Goal: Communication & Community: Answer question/provide support

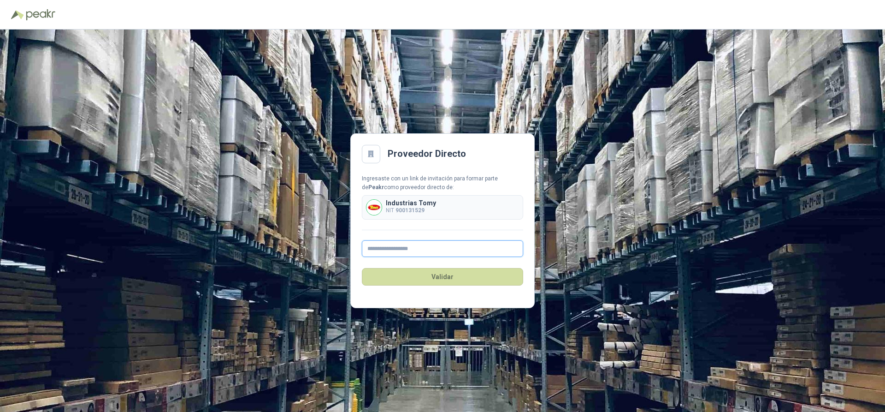
click at [437, 247] on input "text" at bounding box center [442, 248] width 161 height 17
type input "**********"
click at [447, 273] on button "Validar" at bounding box center [442, 277] width 161 height 18
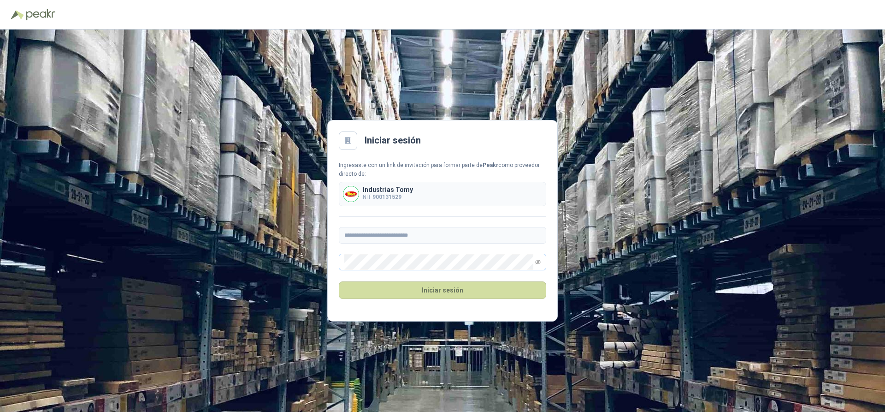
click at [542, 265] on span at bounding box center [443, 262] width 208 height 17
click at [538, 265] on span at bounding box center [538, 262] width 6 height 16
click at [538, 263] on icon "eye-invisible" at bounding box center [538, 261] width 1 height 1
click at [427, 287] on button "Iniciar sesión" at bounding box center [443, 290] width 208 height 18
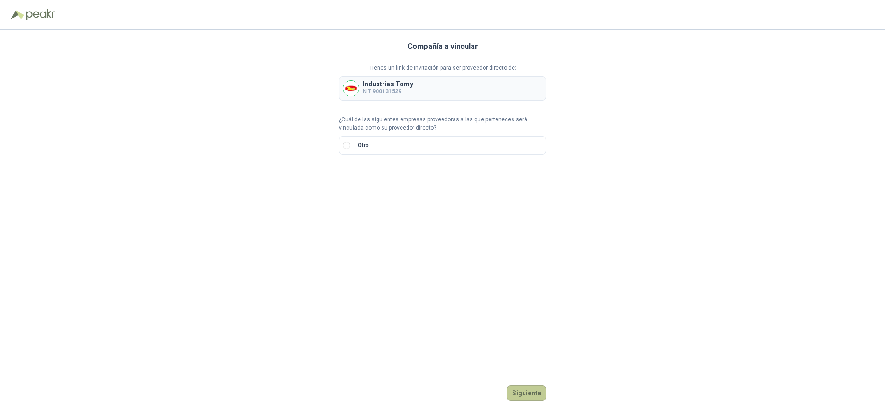
click at [526, 395] on button "Siguiente" at bounding box center [526, 393] width 39 height 16
click at [526, 394] on button "Siguiente" at bounding box center [526, 393] width 39 height 16
click at [435, 179] on input "text" at bounding box center [458, 177] width 162 height 16
click at [366, 180] on div at bounding box center [355, 177] width 33 height 17
click at [359, 197] on div "CC" at bounding box center [355, 196] width 18 height 10
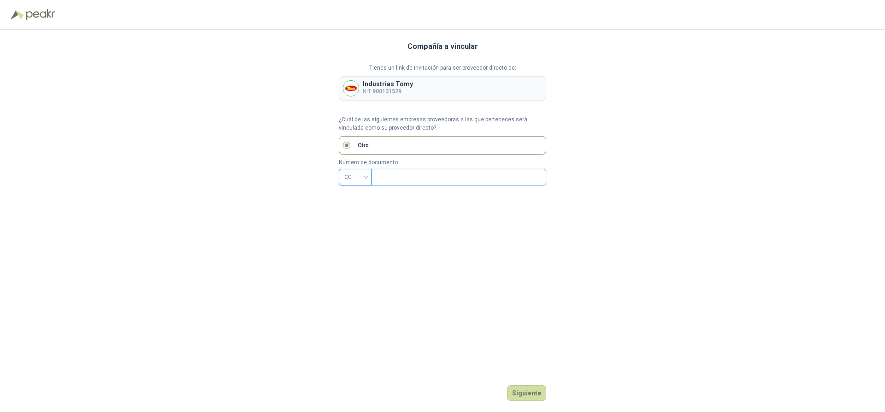
drag, startPoint x: 394, startPoint y: 174, endPoint x: 411, endPoint y: 168, distance: 17.5
click at [401, 170] on input "text" at bounding box center [458, 177] width 162 height 16
type input "********"
click at [532, 402] on div "Compañía a vincular Tienes un link de invitación para ser proveedor directo de:…" at bounding box center [443, 221] width 208 height 382
click at [535, 395] on button "Siguiente" at bounding box center [526, 393] width 39 height 16
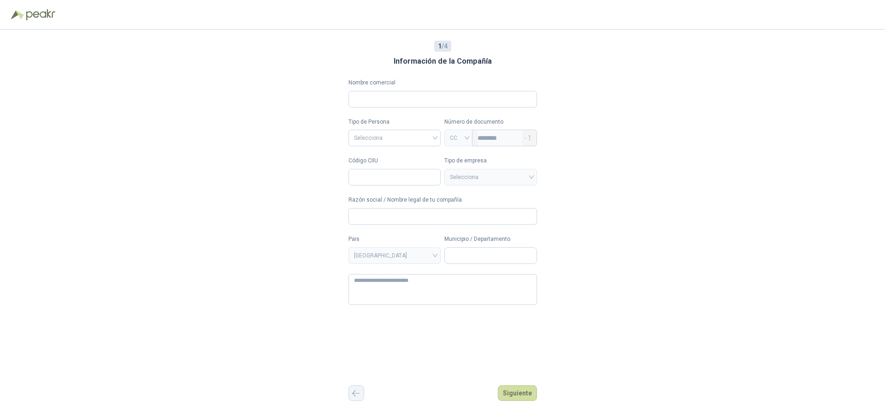
click at [355, 395] on icon "button" at bounding box center [356, 393] width 8 height 7
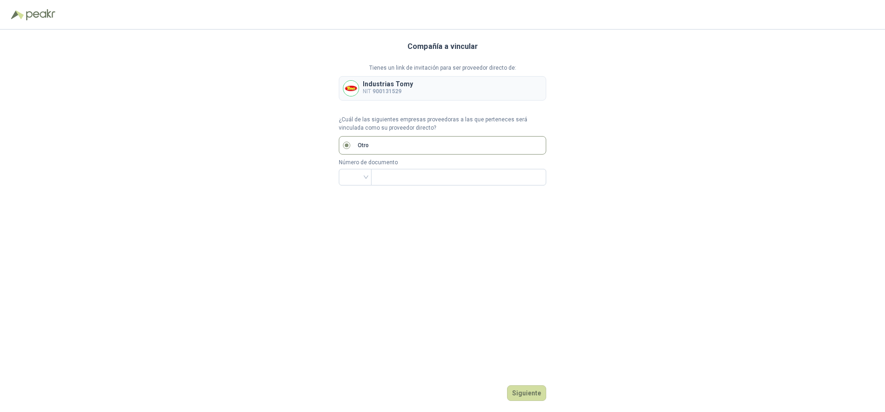
click at [355, 395] on div "Siguiente" at bounding box center [443, 393] width 208 height 16
click at [535, 391] on button "Siguiente" at bounding box center [526, 393] width 39 height 16
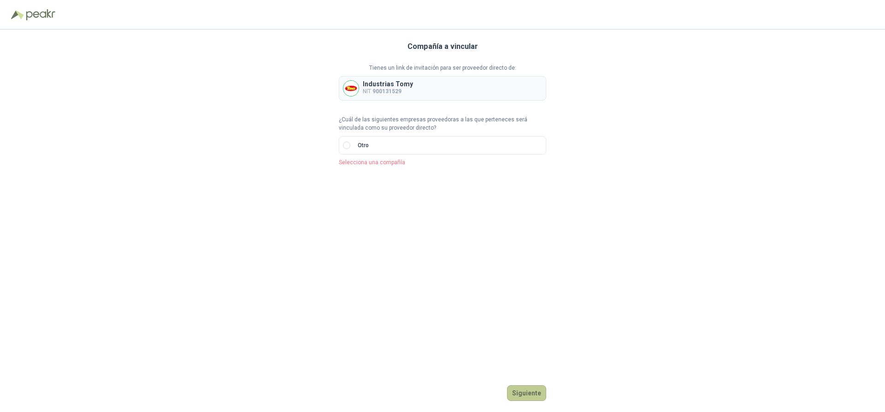
click at [535, 391] on button "Siguiente" at bounding box center [526, 393] width 39 height 16
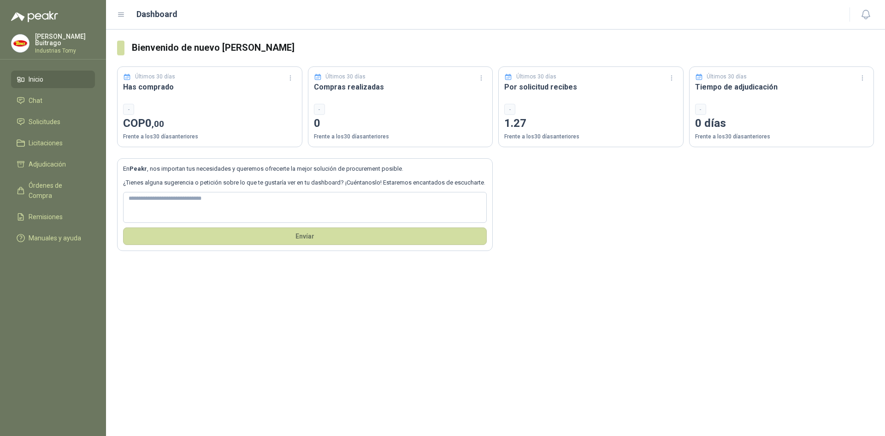
click at [866, 42] on h3 "Bienvenido de nuevo [PERSON_NAME]" at bounding box center [503, 48] width 742 height 14
click at [591, 94] on div "Últimos 30 días Por solicitud recibes - 1.27 Frente a los 30 días anteriores" at bounding box center [590, 106] width 185 height 81
click at [566, 137] on p "Frente a los 30 días anteriores" at bounding box center [590, 136] width 173 height 9
click at [743, 88] on h3 "Tiempo de adjudicación" at bounding box center [781, 87] width 173 height 12
click at [835, 93] on div "Últimos 30 días Tiempo de adjudicación - 0 días Frente a los 30 días anteriores" at bounding box center [781, 106] width 185 height 81
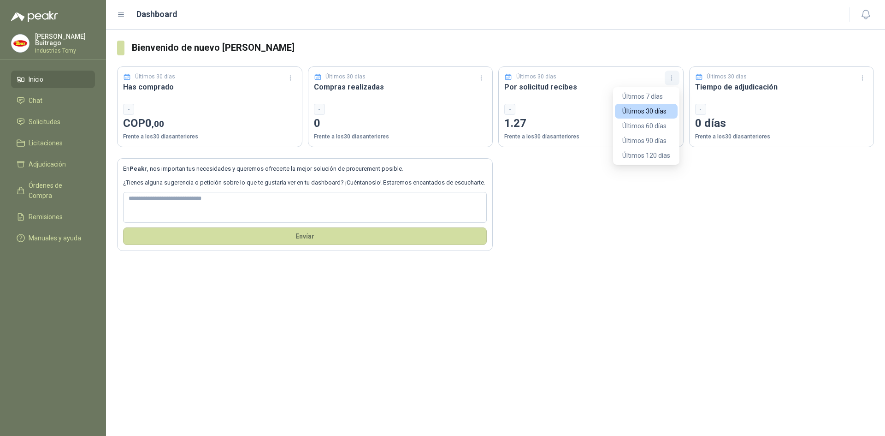
click at [673, 77] on icon "button" at bounding box center [672, 78] width 8 height 8
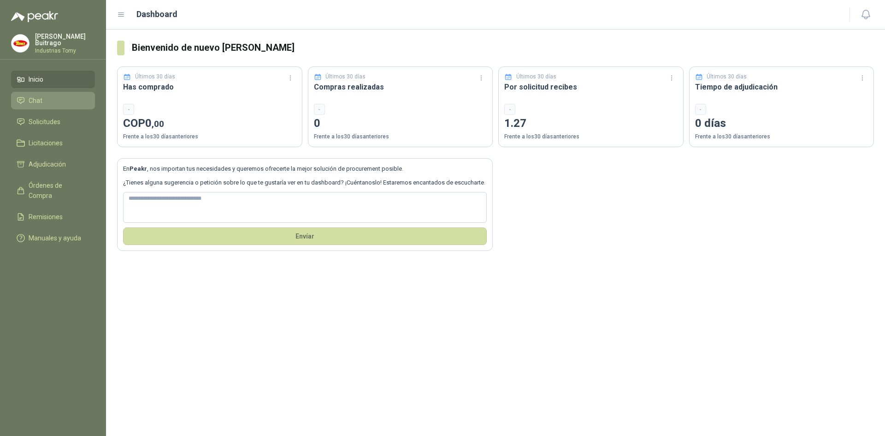
click at [46, 96] on li "Chat" at bounding box center [53, 100] width 73 height 10
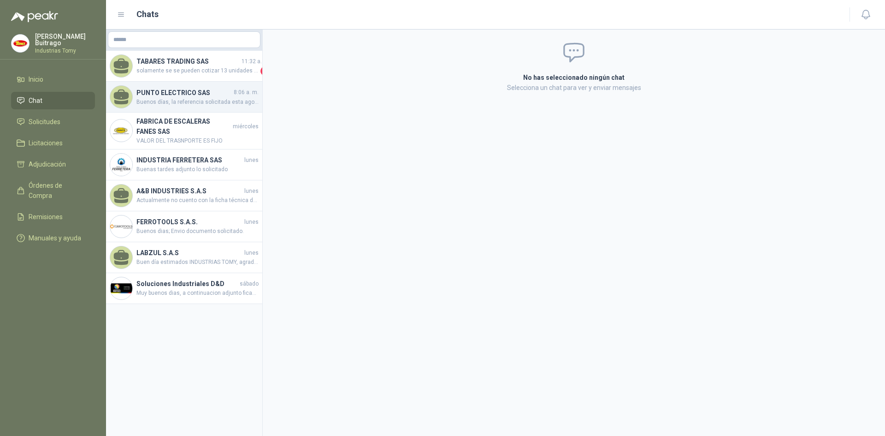
click at [178, 98] on span "Buenos días, la referencia solicitada esta agotada sin fecha de reposición. se …" at bounding box center [197, 102] width 122 height 9
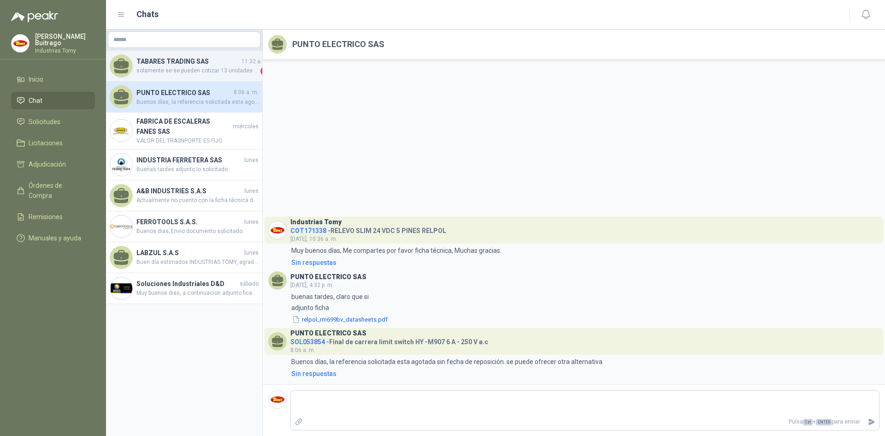
click at [187, 64] on h4 "TABARES TRADING SAS" at bounding box center [187, 61] width 103 height 10
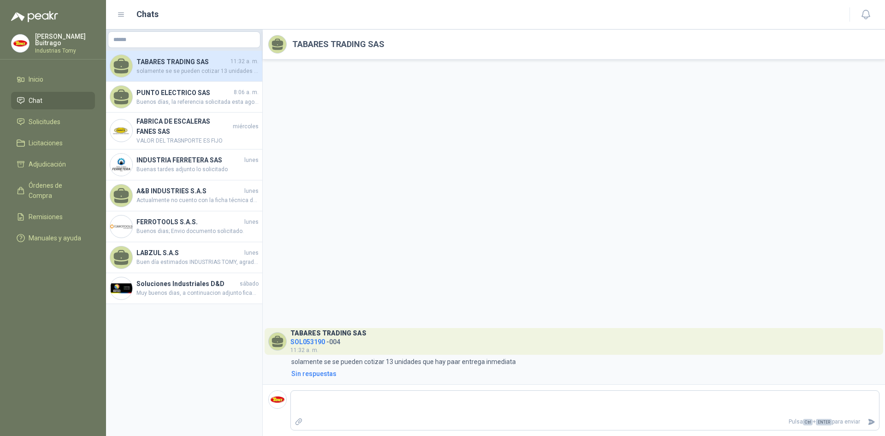
click at [193, 64] on h4 "TABARES TRADING SAS" at bounding box center [182, 62] width 92 height 10
click at [194, 129] on h4 "FABRICA DE ESCALERAS FANES SAS" at bounding box center [183, 126] width 95 height 20
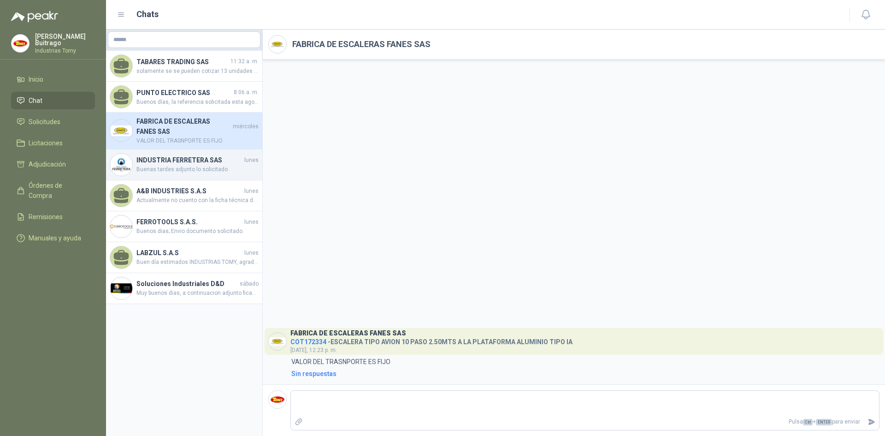
click at [196, 164] on h4 "INDUSTRIA FERRETERA SAS" at bounding box center [189, 160] width 106 height 10
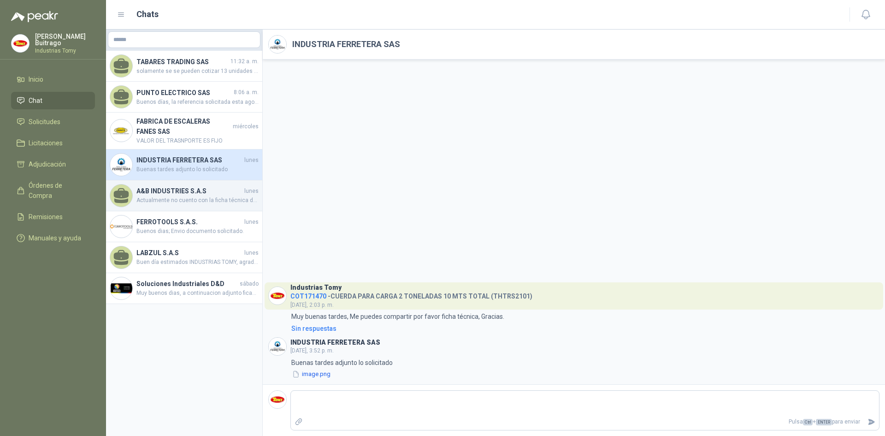
click at [193, 196] on h4 "A&B INDUSTRIES S.A.S" at bounding box center [189, 191] width 106 height 10
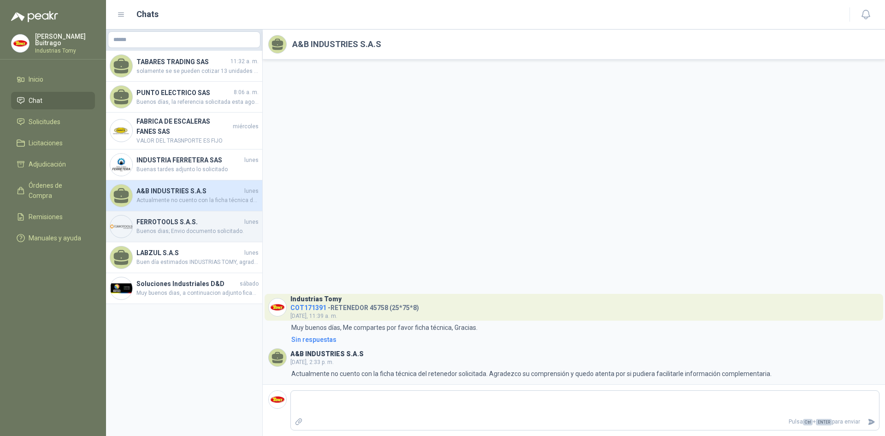
click at [190, 223] on h4 "FERROTOOLS S.A.S." at bounding box center [189, 222] width 106 height 10
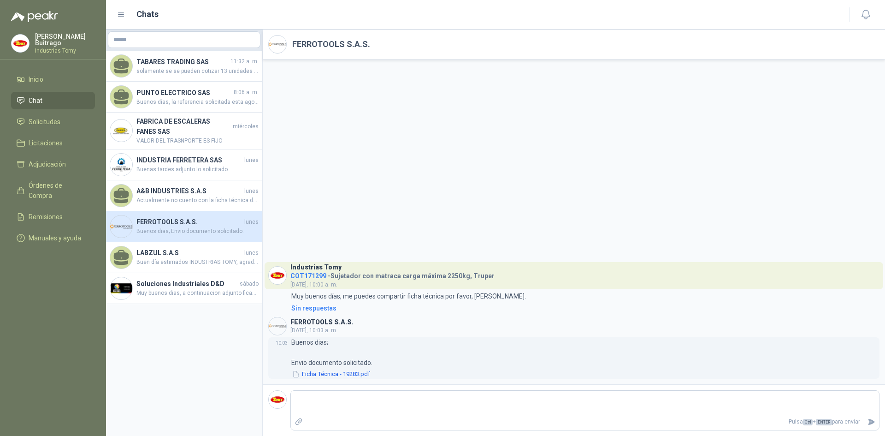
click at [323, 373] on button "Ficha Técnica - 19283.pdf" at bounding box center [331, 374] width 80 height 10
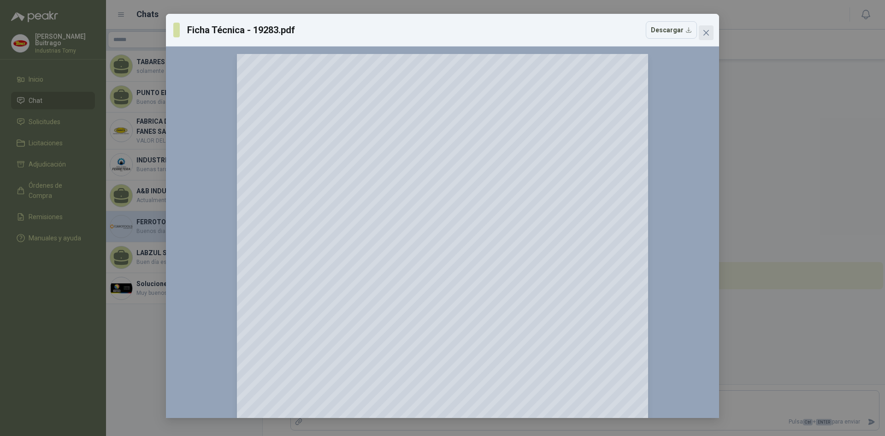
click at [705, 32] on icon "close" at bounding box center [706, 32] width 7 height 7
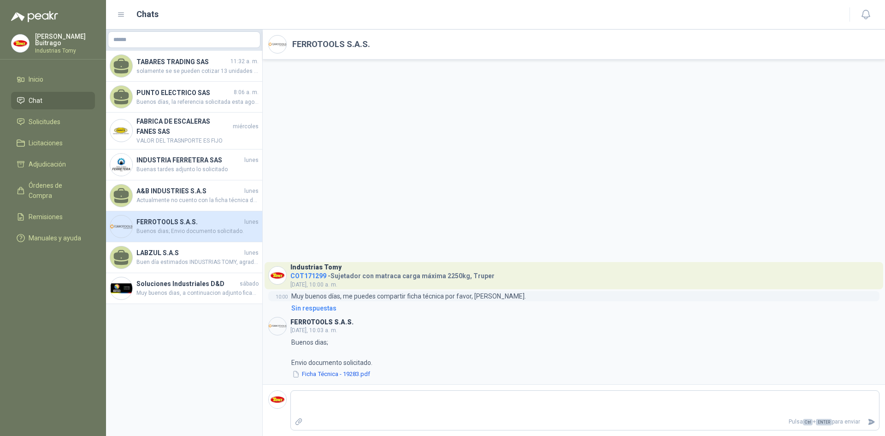
click at [425, 299] on p "Muy buenos días, me puedes compartir ficha técnica por favor, Gracias." at bounding box center [408, 296] width 235 height 10
click at [537, 280] on header "Industrias Tomy COT171299 - Sujetador con matraca carga máxima 2250kg, Truper l…" at bounding box center [574, 275] width 619 height 27
click at [173, 255] on h4 "LABZUL S.A.S" at bounding box center [189, 253] width 106 height 10
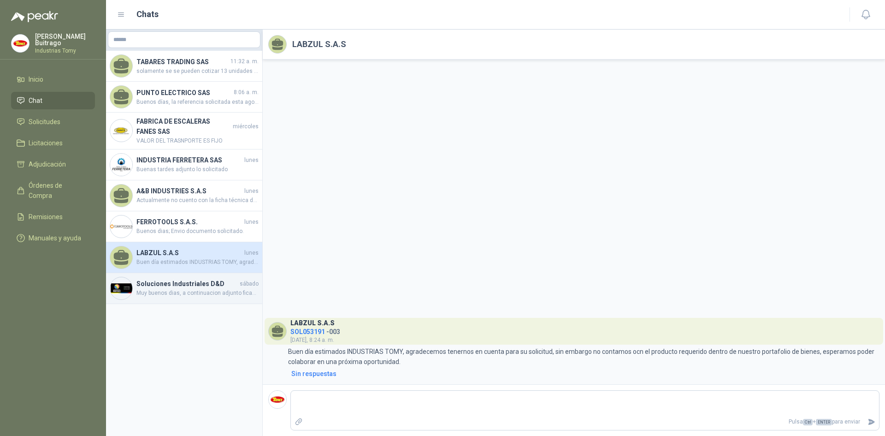
click at [183, 286] on h4 "Soluciones Industriales D&D" at bounding box center [186, 284] width 101 height 10
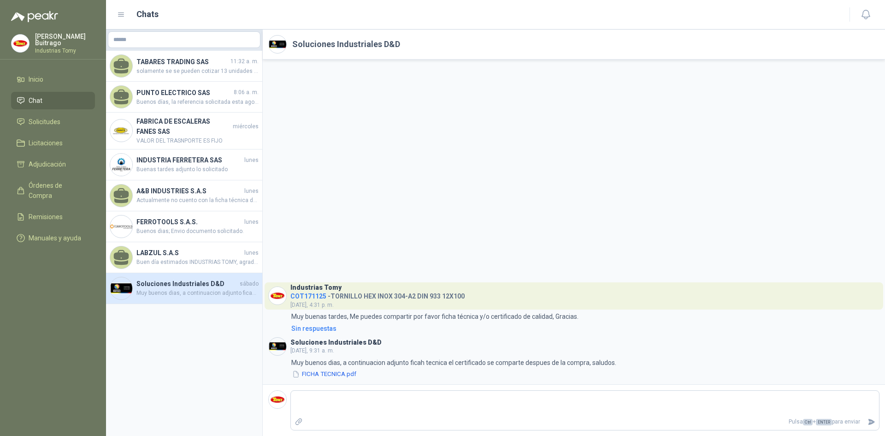
click at [392, 344] on header "Soluciones Industriales D&D sábado, 9:31 a. m." at bounding box center [573, 346] width 611 height 18
click at [394, 343] on header "Soluciones Industriales D&D sábado, 9:31 a. m." at bounding box center [573, 346] width 611 height 18
click at [53, 120] on span "Solicitudes" at bounding box center [45, 122] width 32 height 10
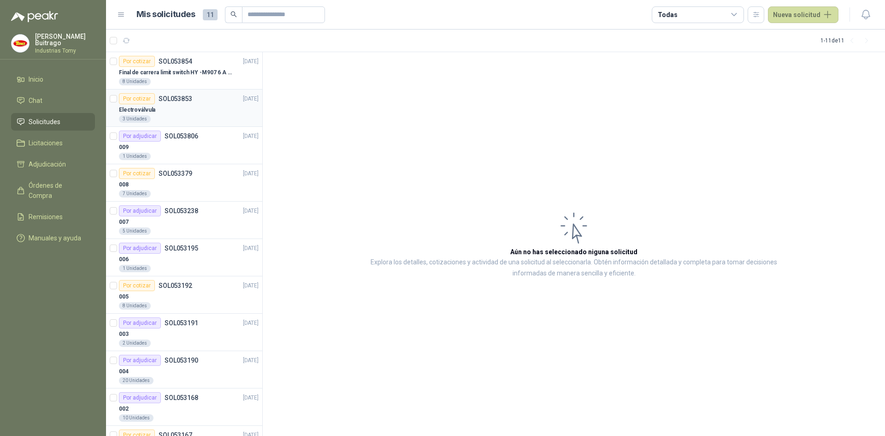
click at [206, 117] on div "3 Unidades" at bounding box center [189, 118] width 140 height 7
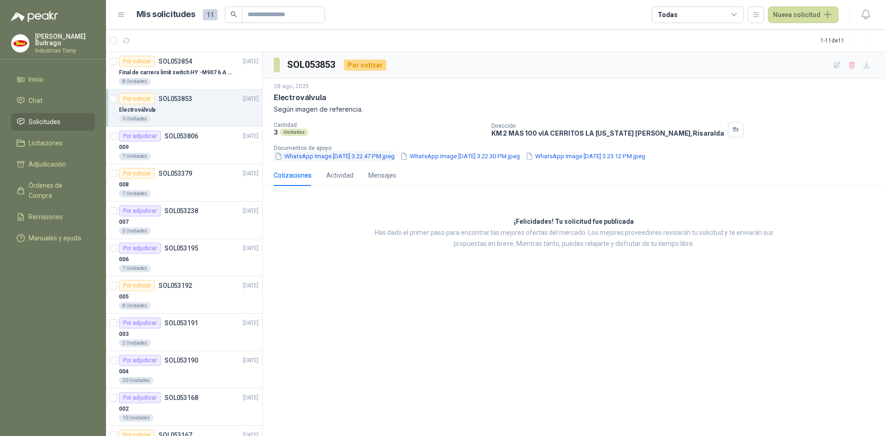
click at [367, 157] on button "WhatsApp Image 2025-08-25 at 3.22.47 PM.jpeg" at bounding box center [335, 156] width 122 height 10
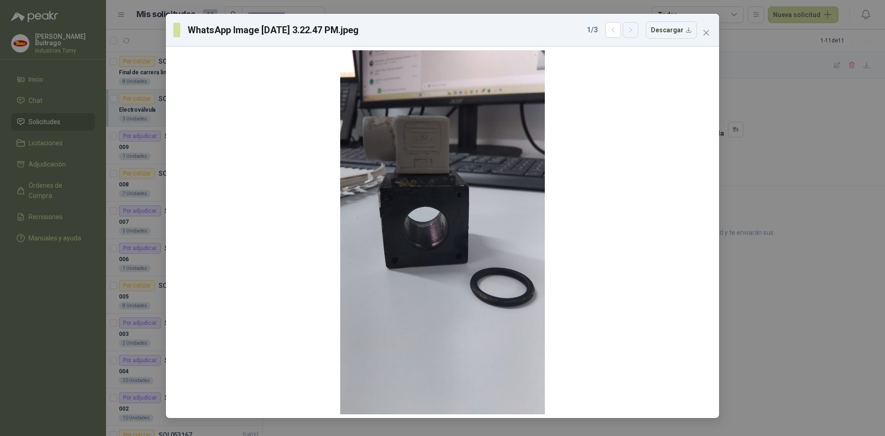
click at [636, 36] on button "button" at bounding box center [631, 30] width 16 height 16
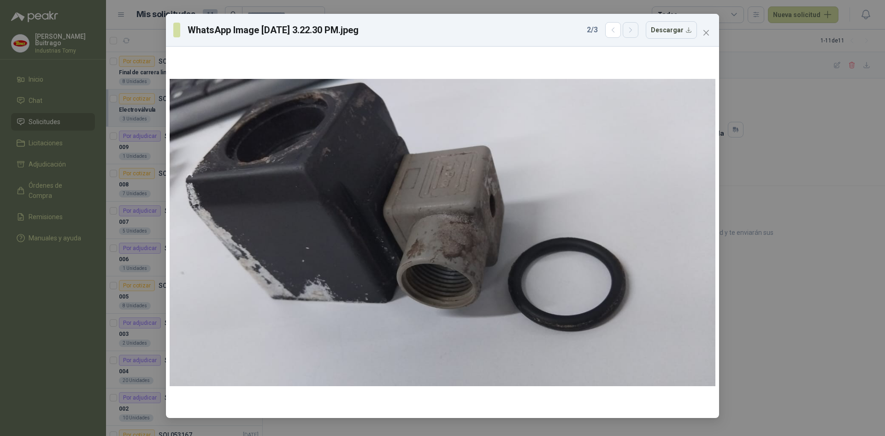
click at [635, 35] on button "button" at bounding box center [631, 30] width 16 height 16
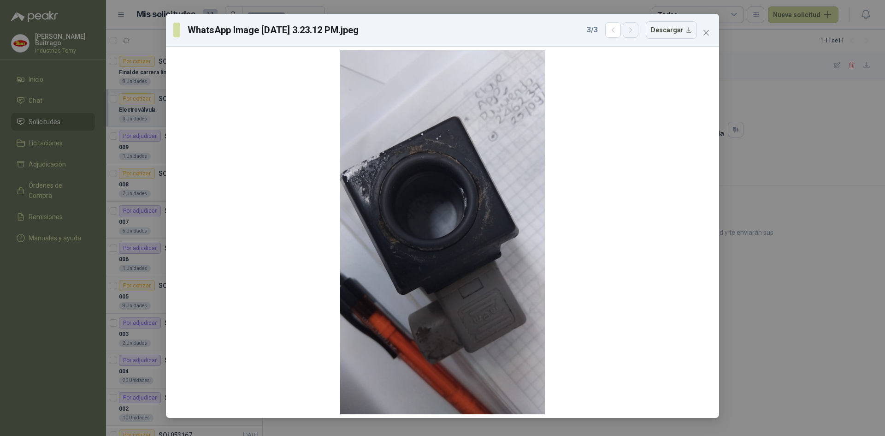
click at [635, 35] on button "button" at bounding box center [631, 30] width 16 height 16
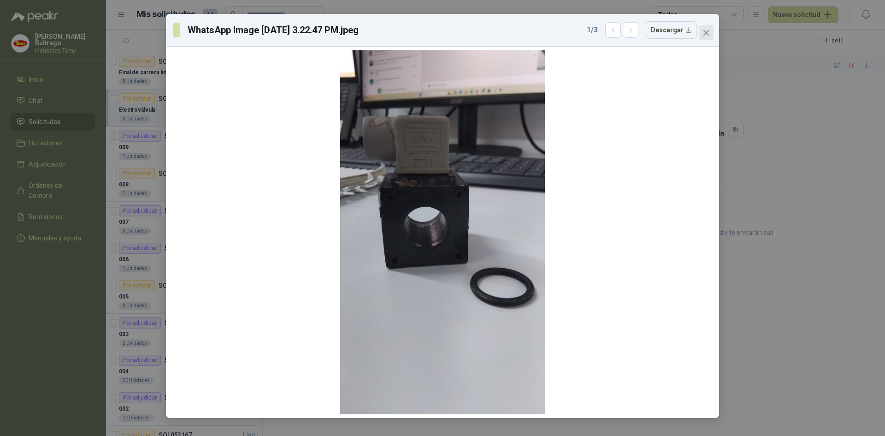
click at [703, 33] on icon "close" at bounding box center [706, 32] width 7 height 7
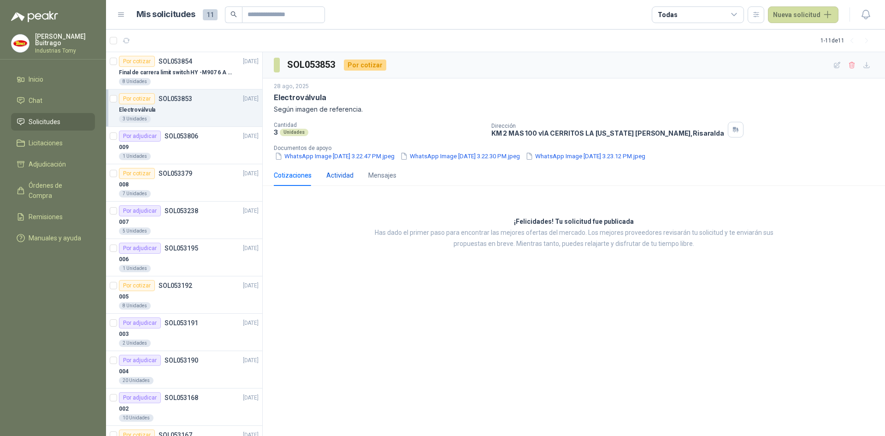
click at [342, 173] on div "Actividad" at bounding box center [339, 175] width 27 height 10
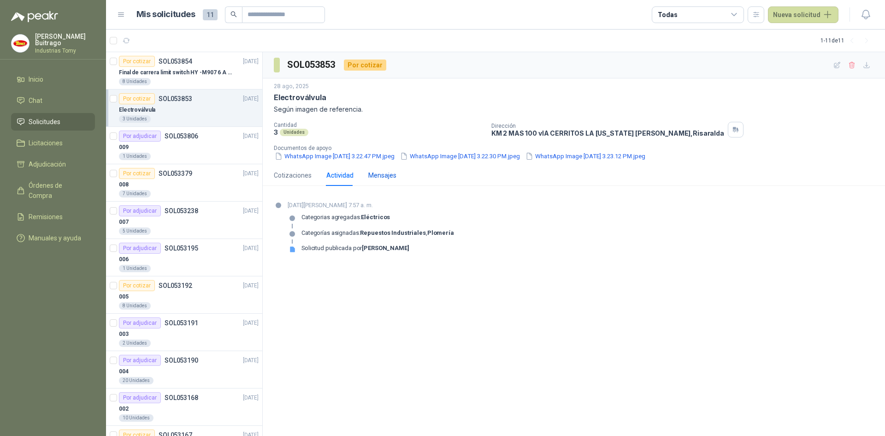
click at [372, 177] on div "Mensajes" at bounding box center [382, 175] width 28 height 10
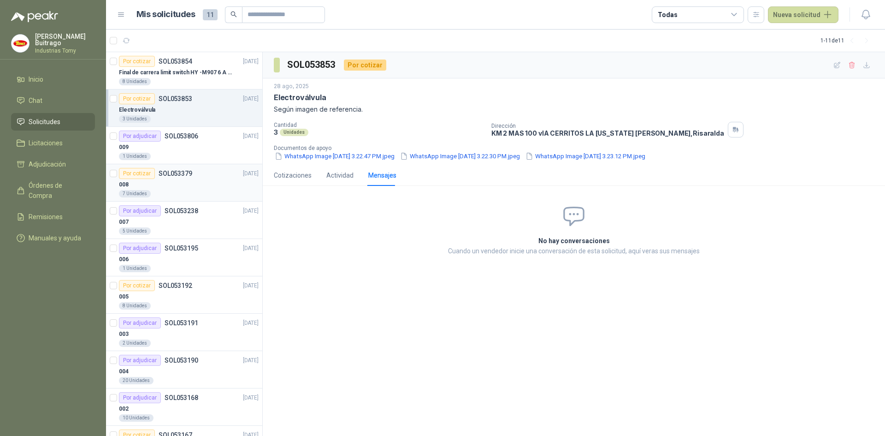
click at [198, 187] on div "008" at bounding box center [189, 184] width 140 height 11
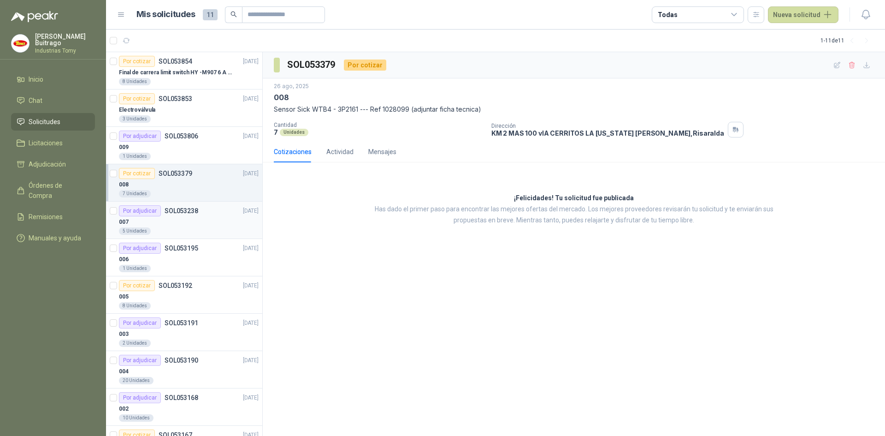
click at [187, 224] on div "007" at bounding box center [189, 221] width 140 height 11
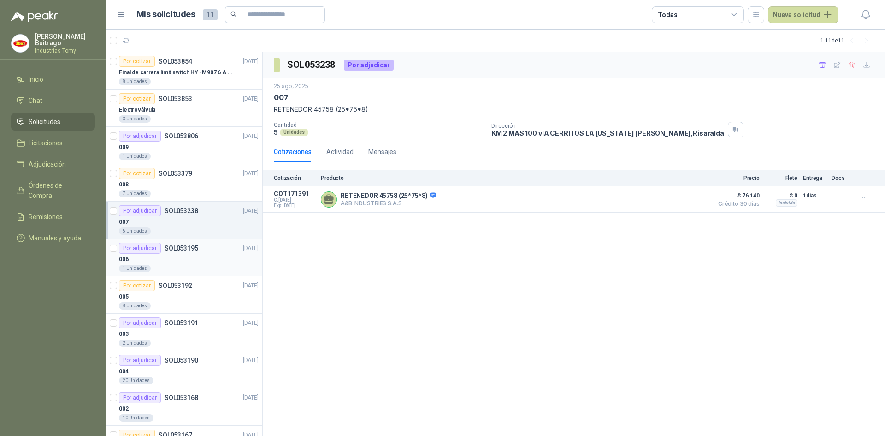
click at [195, 255] on div "006" at bounding box center [189, 259] width 140 height 11
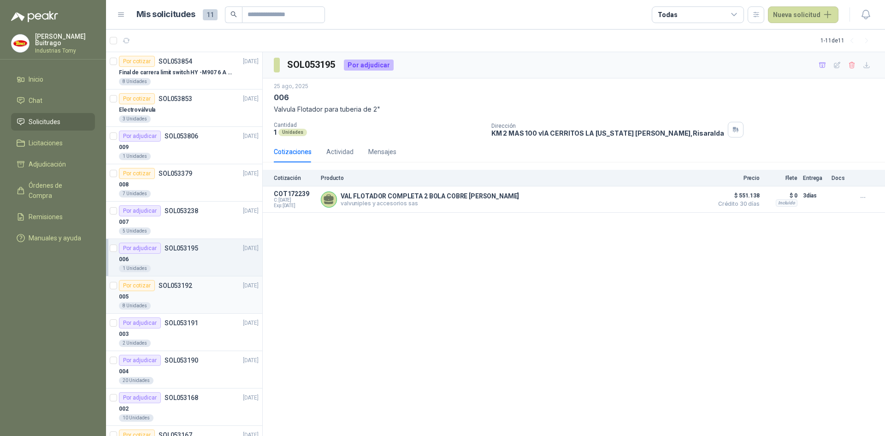
click at [200, 291] on div "005" at bounding box center [189, 296] width 140 height 11
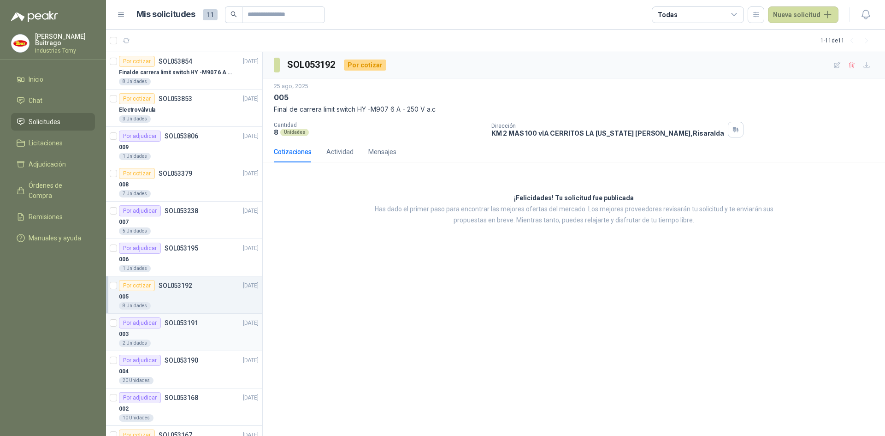
click at [202, 335] on div "003" at bounding box center [189, 333] width 140 height 11
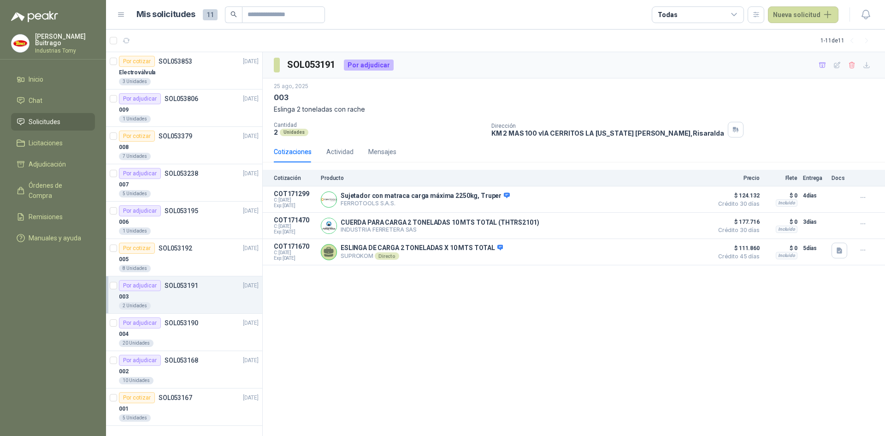
scroll to position [40, 0]
click at [216, 329] on div "004" at bounding box center [189, 331] width 140 height 11
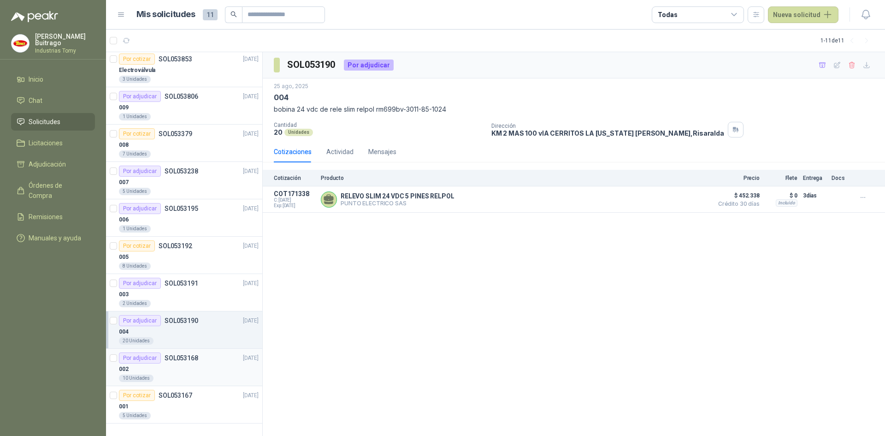
click at [208, 375] on div "10 Unidades" at bounding box center [189, 377] width 140 height 7
click at [219, 411] on div "001" at bounding box center [189, 406] width 140 height 11
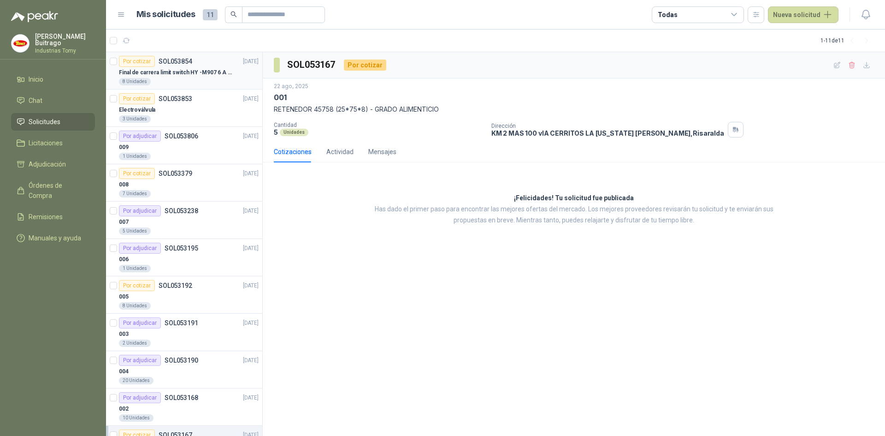
click at [193, 71] on p "Final de carrera limit switch HY -M907 6 A - 250 V a.c" at bounding box center [176, 72] width 115 height 9
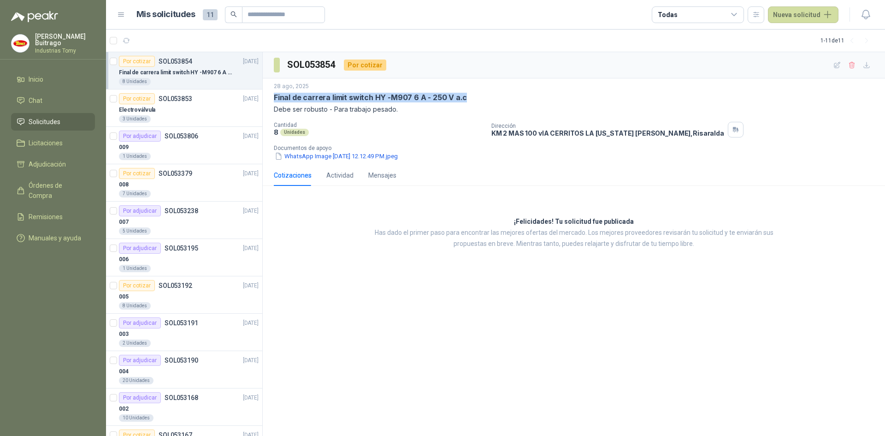
drag, startPoint x: 274, startPoint y: 97, endPoint x: 465, endPoint y: 95, distance: 190.9
click at [465, 95] on div "Final de carrera limit switch HY -M907 6 A - 250 V a.c" at bounding box center [574, 98] width 600 height 10
copy p "Final de carrera limit switch HY -M907 6 A - 250 V a.c"
click at [173, 113] on div "Electroválvula" at bounding box center [189, 109] width 140 height 11
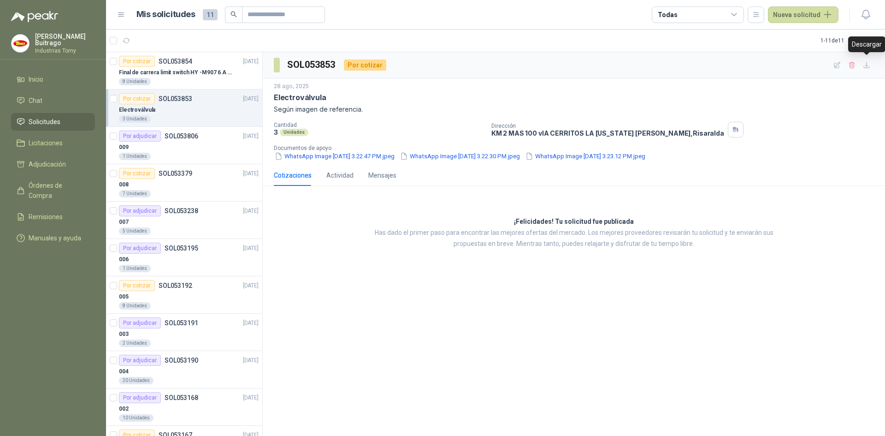
click at [867, 47] on div "Descargar" at bounding box center [866, 44] width 37 height 16
click at [55, 143] on span "Licitaciones" at bounding box center [46, 143] width 34 height 10
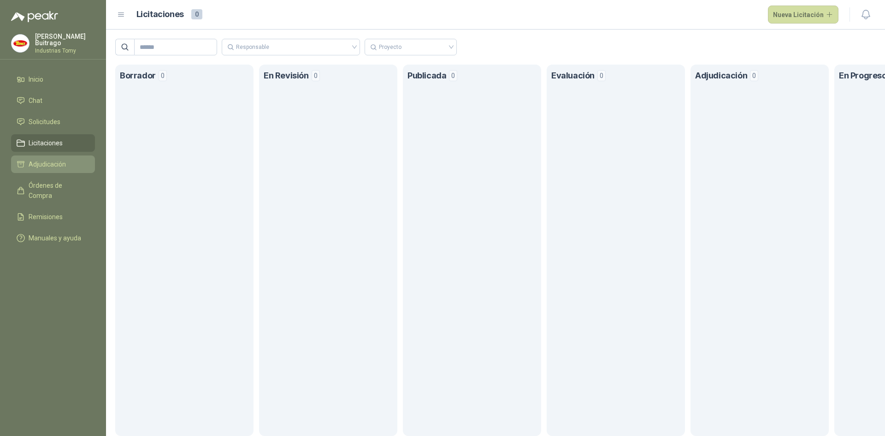
click at [39, 160] on span "Adjudicación" at bounding box center [47, 164] width 37 height 10
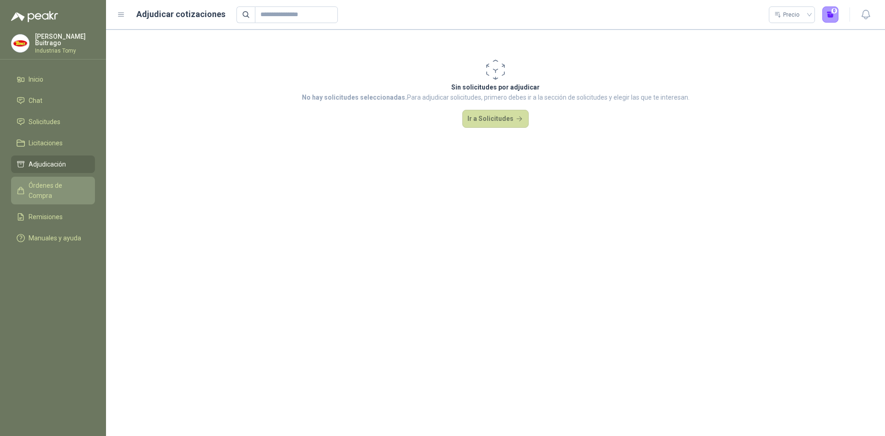
click at [53, 184] on span "Órdenes de Compra" at bounding box center [58, 190] width 58 height 20
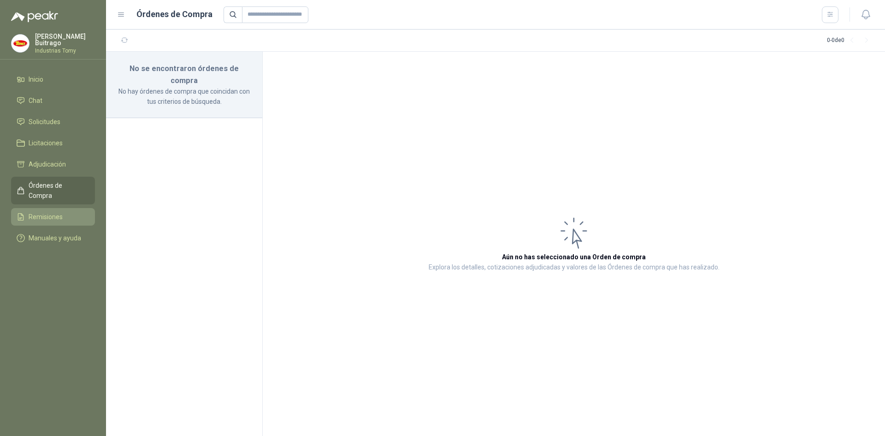
click at [61, 212] on span "Remisiones" at bounding box center [46, 217] width 34 height 10
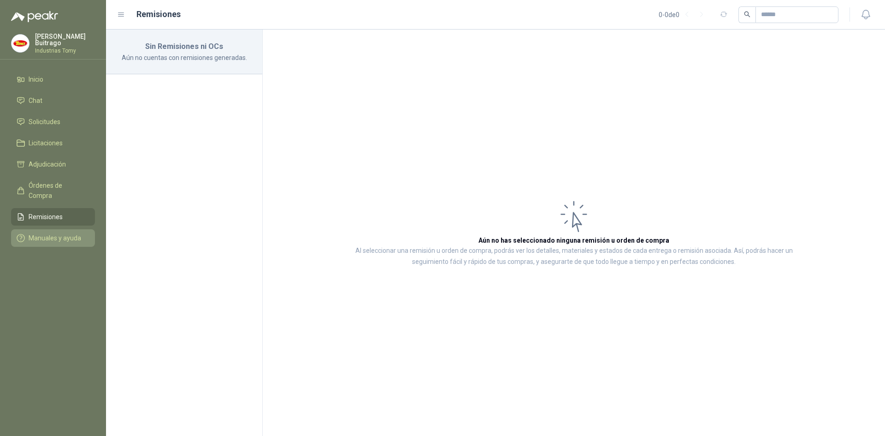
click at [58, 233] on span "Manuales y ayuda" at bounding box center [55, 238] width 53 height 10
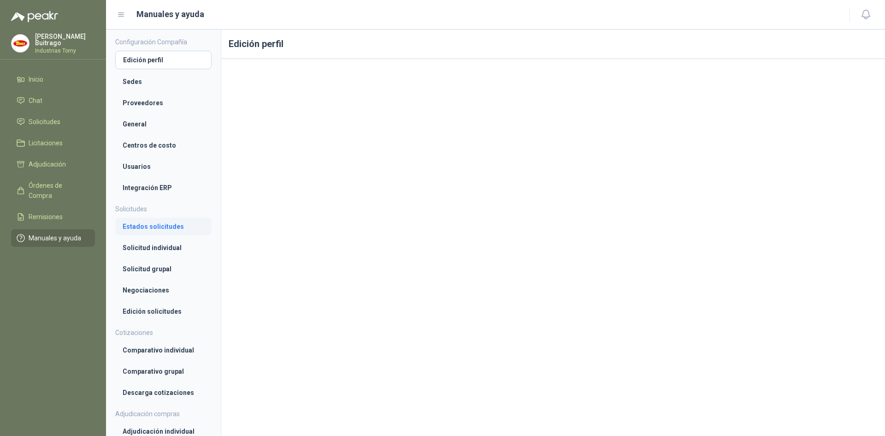
click at [167, 229] on li "Estados solicitudes" at bounding box center [164, 226] width 82 height 10
click at [68, 233] on span "Manuales y ayuda" at bounding box center [55, 238] width 53 height 10
click at [40, 80] on span "Inicio" at bounding box center [36, 79] width 15 height 10
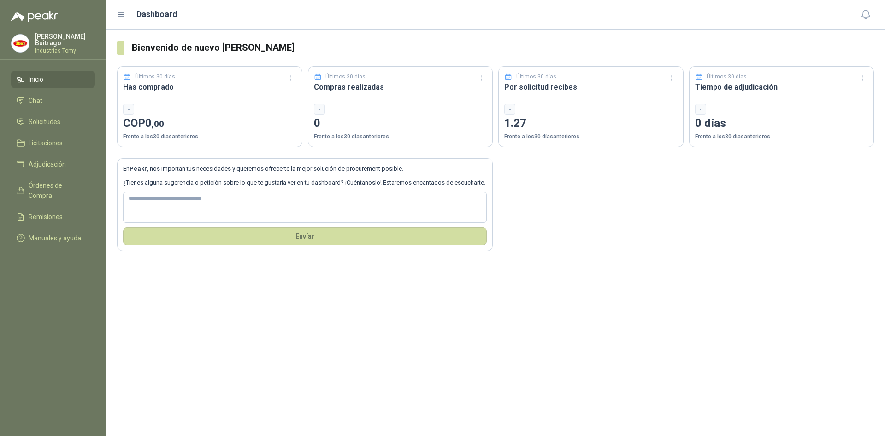
click at [119, 13] on icon at bounding box center [122, 15] width 6 height 4
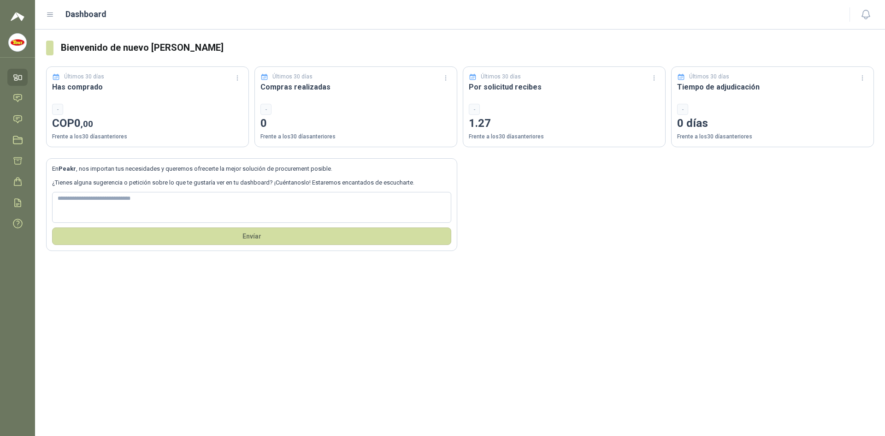
click at [556, 119] on p "1.27" at bounding box center [564, 124] width 191 height 18
click at [512, 86] on h3 "Por solicitud recibes" at bounding box center [564, 87] width 191 height 12
click at [524, 138] on p "Frente a los 30 días anteriores" at bounding box center [564, 136] width 191 height 9
click at [519, 87] on h3 "Por solicitud recibes" at bounding box center [564, 87] width 191 height 12
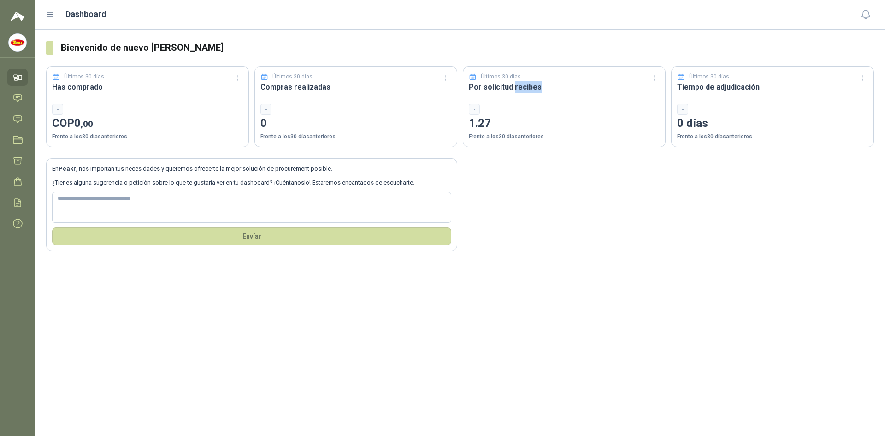
click at [519, 87] on h3 "Por solicitud recibes" at bounding box center [564, 87] width 191 height 12
click at [558, 101] on div "Últimos 30 días Por solicitud recibes - 1.27 Frente a los 30 días anteriores" at bounding box center [564, 106] width 203 height 81
click at [18, 18] on img at bounding box center [18, 16] width 14 height 11
click at [15, 44] on img at bounding box center [18, 43] width 18 height 18
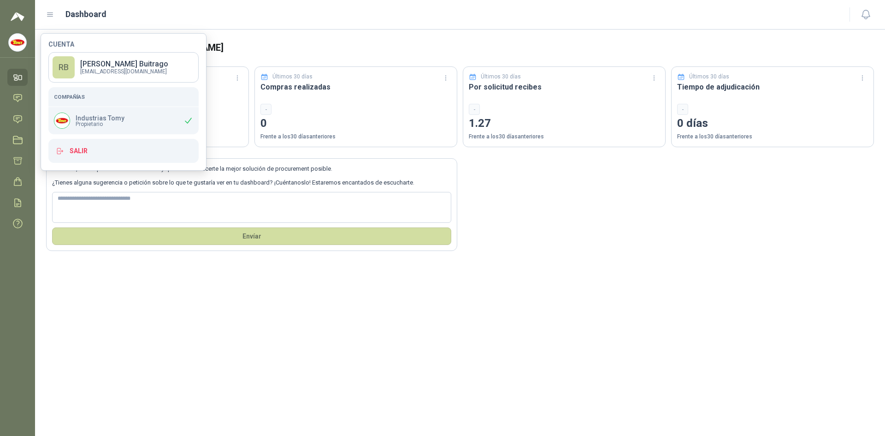
click at [339, 341] on div "Bienvenido de nuevo Ramiro Buitrago Últimos 30 días Has comprado - COP 0 ,00 Fr…" at bounding box center [460, 233] width 850 height 406
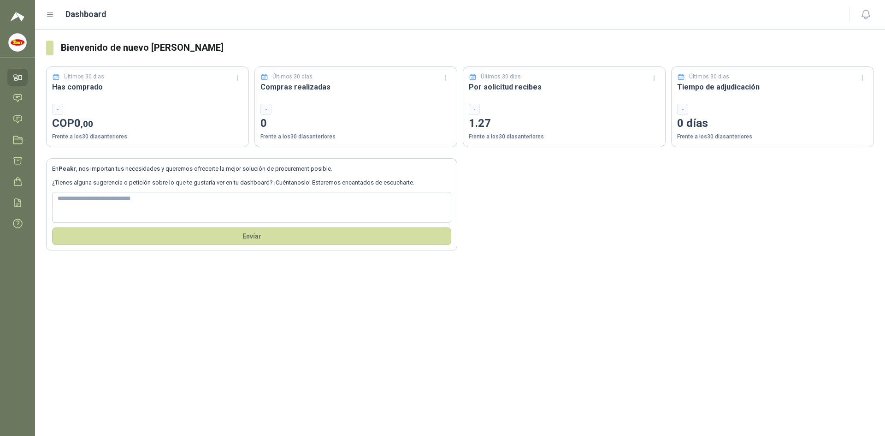
click at [499, 96] on div "Últimos 30 días Por solicitud recibes - 1.27 Frente a los 30 días anteriores" at bounding box center [564, 106] width 203 height 81
click at [494, 90] on h3 "Por solicitud recibes" at bounding box center [564, 87] width 191 height 12
click at [487, 79] on p "Últimos 30 días" at bounding box center [501, 76] width 40 height 9
click at [487, 77] on p "Últimos 30 días" at bounding box center [501, 76] width 40 height 9
click at [460, 79] on div "Últimos 30 días Has comprado - COP 0 ,00 Frente a los 30 días anteriores Último…" at bounding box center [460, 101] width 828 height 92
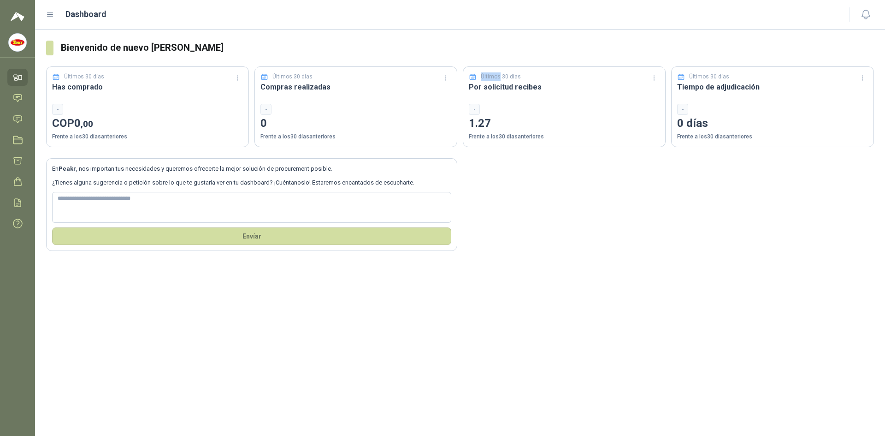
click at [462, 79] on div "Últimos 30 días Has comprado - COP 0 ,00 Frente a los 30 días anteriores Último…" at bounding box center [460, 101] width 828 height 92
drag, startPoint x: 317, startPoint y: 97, endPoint x: 329, endPoint y: 98, distance: 12.5
click at [326, 98] on div "Últimos 30 días Compras realizadas - 0 Frente a los 30 días anteriores" at bounding box center [356, 106] width 203 height 81
click at [332, 98] on div "Últimos 30 días Compras realizadas - 0 Frente a los 30 días anteriores" at bounding box center [356, 106] width 203 height 81
drag, startPoint x: 123, startPoint y: 100, endPoint x: 137, endPoint y: 96, distance: 14.8
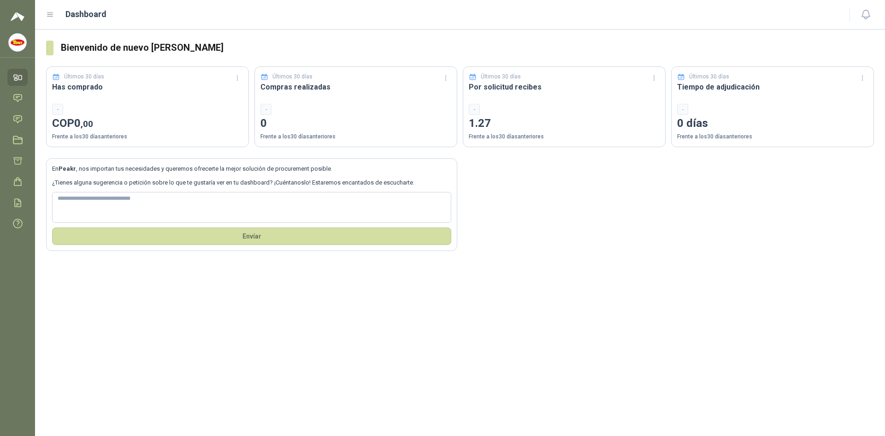
click at [124, 100] on div "Últimos 30 días Has comprado - COP 0 ,00 Frente a los 30 días anteriores" at bounding box center [147, 106] width 203 height 81
drag, startPoint x: 137, startPoint y: 96, endPoint x: 149, endPoint y: 100, distance: 12.9
click at [139, 98] on div "Últimos 30 días Has comprado - COP 0 ,00 Frente a los 30 días anteriores" at bounding box center [147, 106] width 203 height 81
click at [19, 99] on icon at bounding box center [18, 98] width 10 height 10
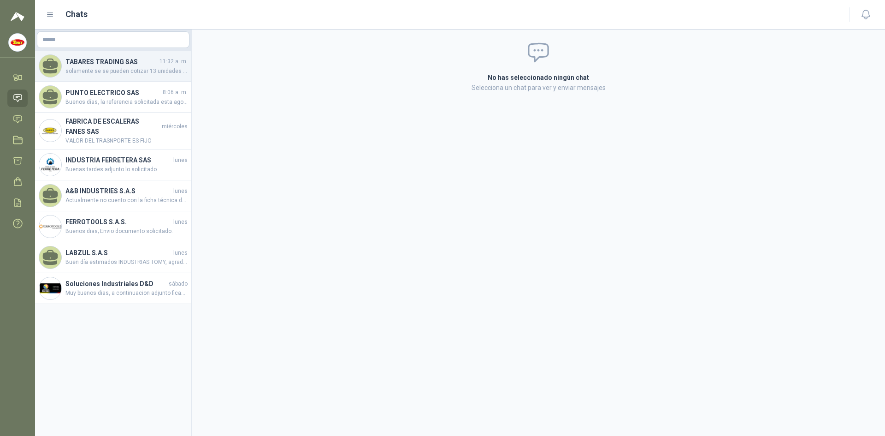
click at [114, 68] on span "solamente se se pueden cotizar 13 unidades que hay paar entrega inmediata" at bounding box center [126, 71] width 122 height 9
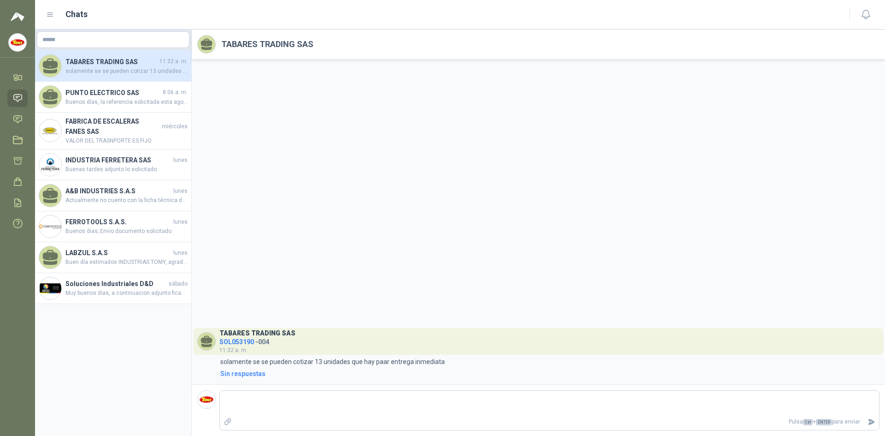
click at [241, 342] on span "SOL053190" at bounding box center [236, 341] width 35 height 7
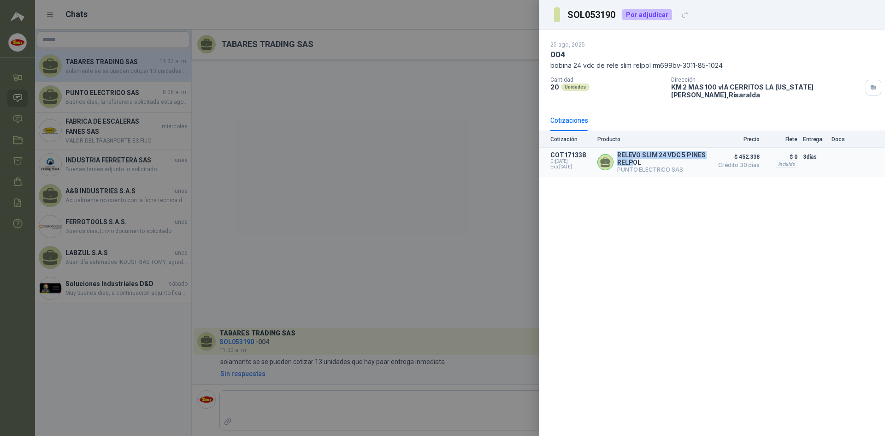
drag, startPoint x: 616, startPoint y: 148, endPoint x: 633, endPoint y: 154, distance: 17.9
click at [633, 154] on div "RELEVO SLIM 24 VDC 5 PINES RELPOL PUNTO ELECTRICO SAS" at bounding box center [653, 162] width 111 height 22
copy p "RELEVO SLIM 24 VDC 5 PINES RELP"
drag, startPoint x: 620, startPoint y: 148, endPoint x: 643, endPoint y: 154, distance: 23.6
drag, startPoint x: 643, startPoint y: 154, endPoint x: 602, endPoint y: 236, distance: 92.0
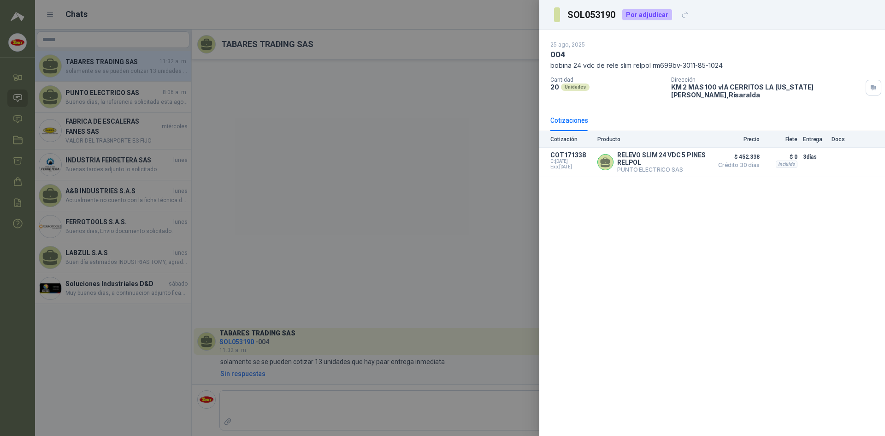
click at [603, 236] on div "25 ago, 2025 004 bobina 24 vdc de rele slim relpol rm699bv-3011-85-1024 Cantida…" at bounding box center [713, 233] width 346 height 406
drag, startPoint x: 619, startPoint y: 147, endPoint x: 652, endPoint y: 154, distance: 33.6
click at [652, 154] on p "RELEVO SLIM 24 VDC 5 PINES RELPOL" at bounding box center [662, 158] width 91 height 15
copy p "RELEVO SLIM 24 VDC 5 PINES RELPOL"
click at [461, 254] on div at bounding box center [442, 218] width 885 height 436
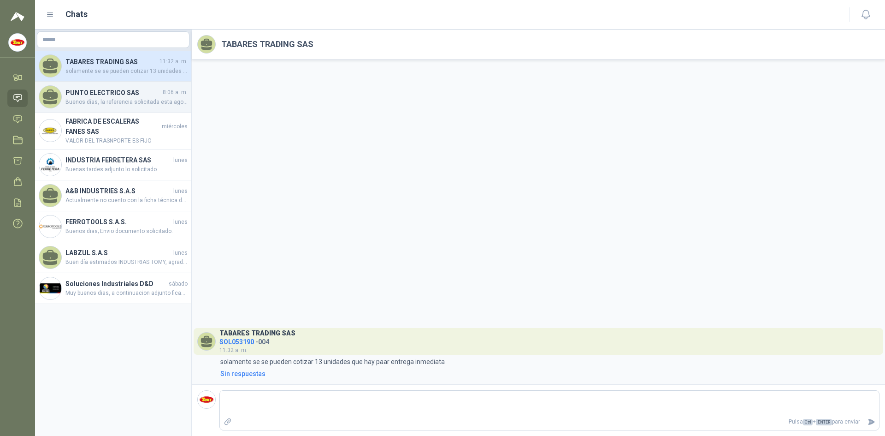
click at [148, 103] on span "Buenos días, la referencia solicitada esta agotada sin fecha de reposición. se …" at bounding box center [126, 102] width 122 height 9
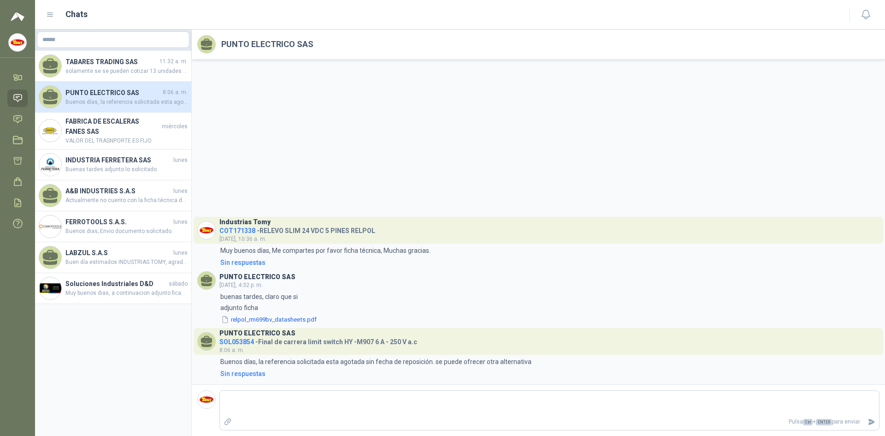
click at [242, 231] on span "COT171338" at bounding box center [237, 230] width 36 height 7
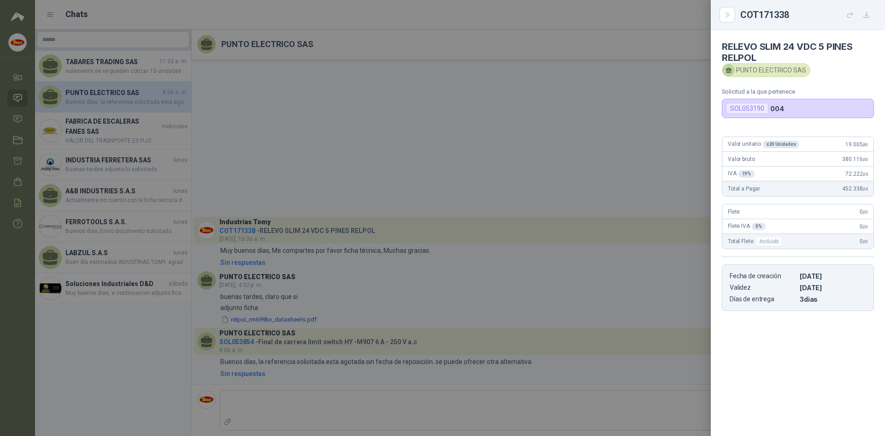
click at [301, 154] on div at bounding box center [442, 218] width 885 height 436
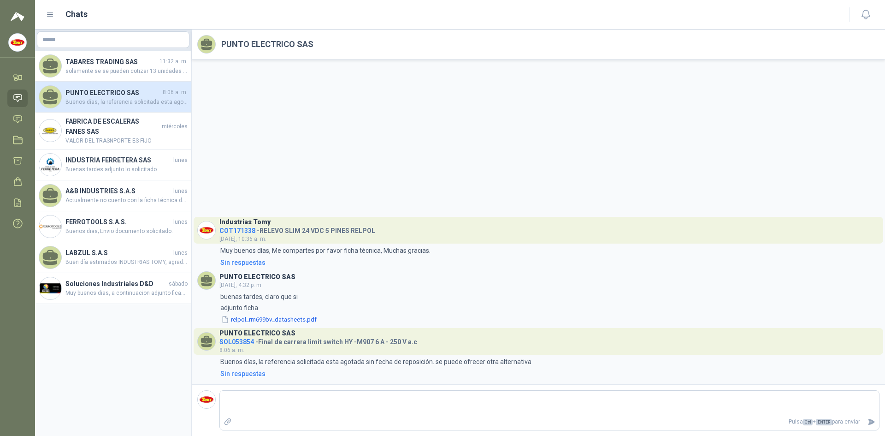
click at [246, 340] on span "SOL053854" at bounding box center [236, 341] width 35 height 7
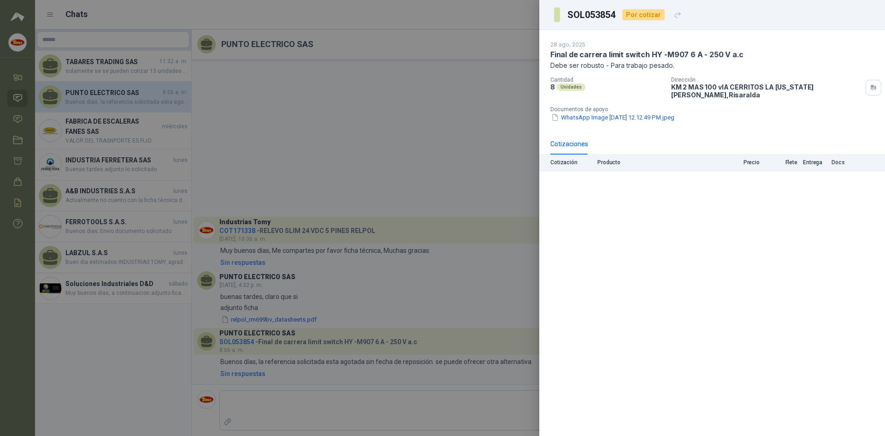
click at [418, 292] on div at bounding box center [442, 218] width 885 height 436
